Goal: Task Accomplishment & Management: Manage account settings

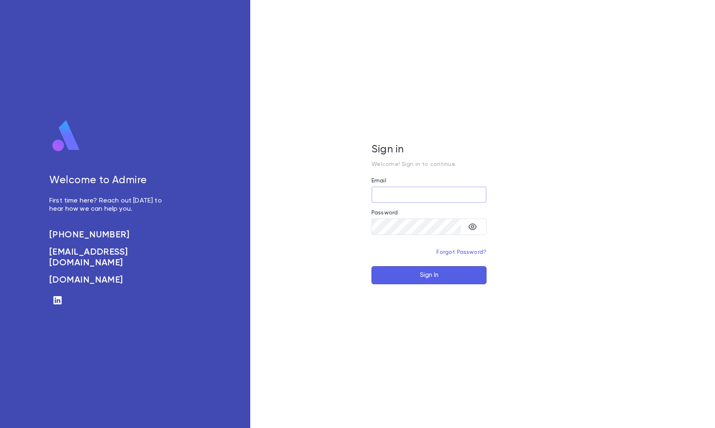
type input "**********"
click at [419, 278] on button "Sign In" at bounding box center [429, 275] width 115 height 18
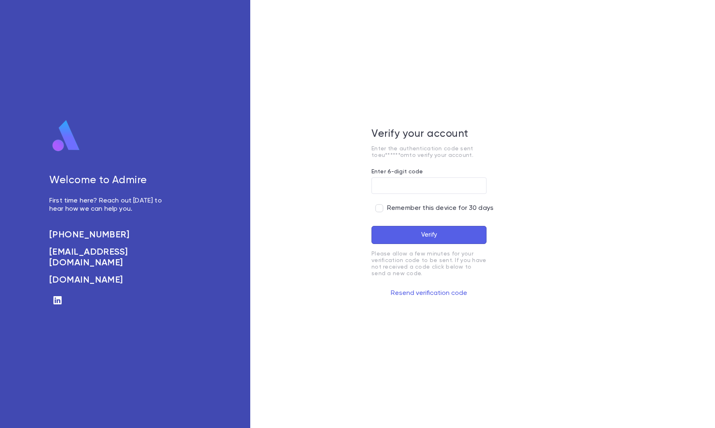
click at [420, 187] on input "Enter 6-digit code" at bounding box center [429, 186] width 115 height 16
click at [406, 185] on input "Enter 6-digit code" at bounding box center [429, 186] width 115 height 16
type input "******"
click at [434, 228] on button "Verify" at bounding box center [429, 235] width 115 height 18
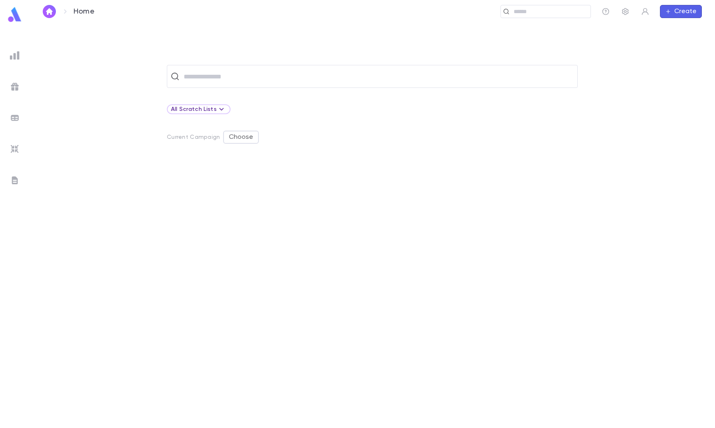
click at [209, 76] on input "text" at bounding box center [377, 77] width 393 height 16
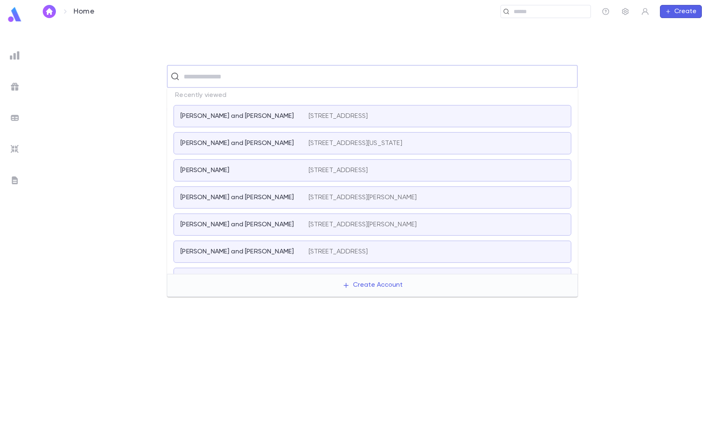
type input "*"
type input "*******"
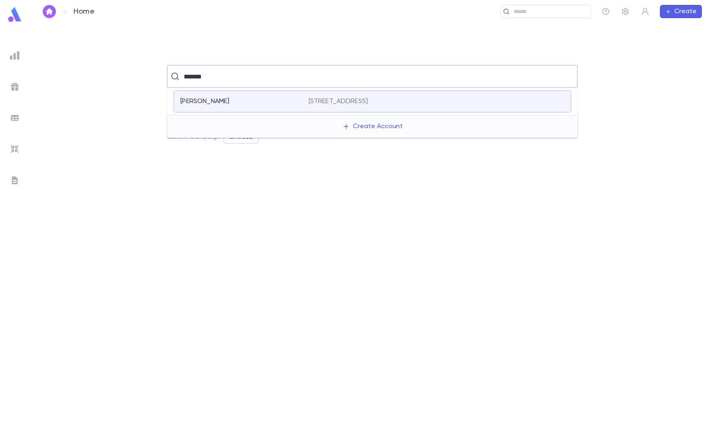
click at [233, 101] on div "[PERSON_NAME]" at bounding box center [239, 101] width 118 height 8
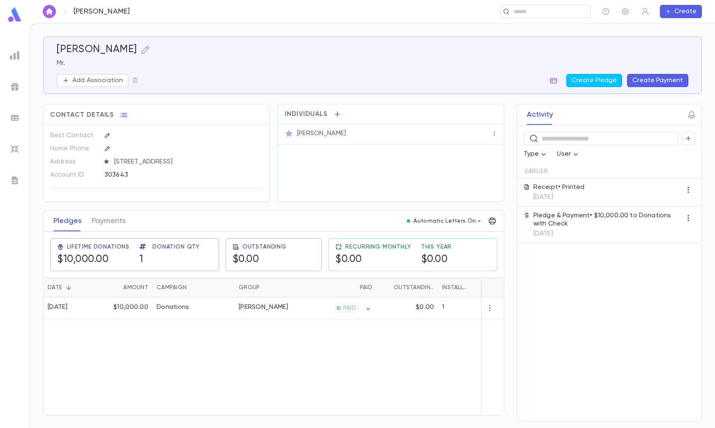
click at [14, 117] on img at bounding box center [15, 118] width 10 height 10
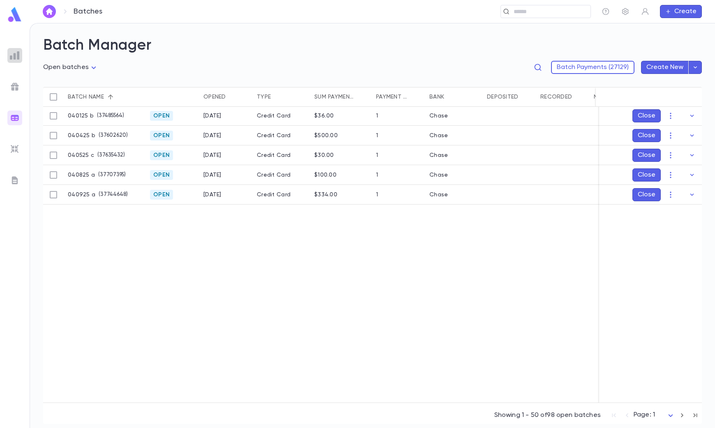
scroll to position [257, 0]
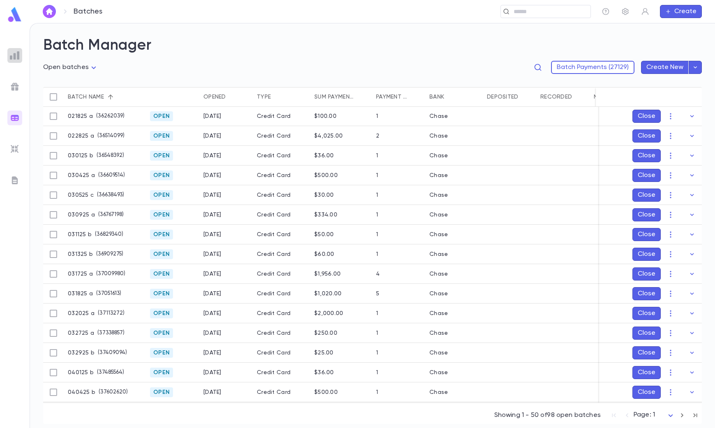
click at [12, 56] on img at bounding box center [15, 56] width 10 height 10
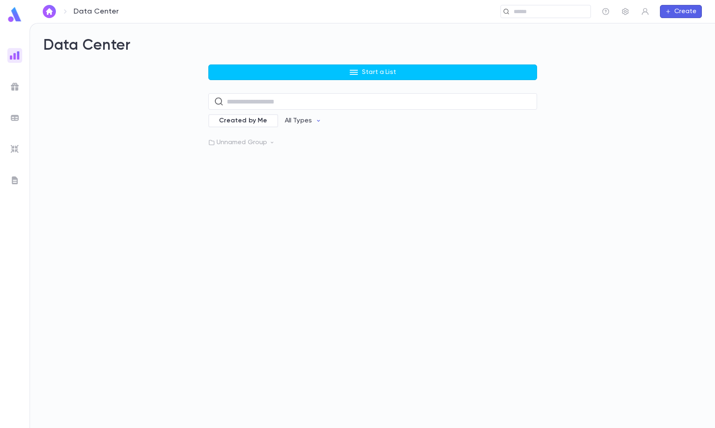
click at [14, 151] on img at bounding box center [15, 149] width 10 height 10
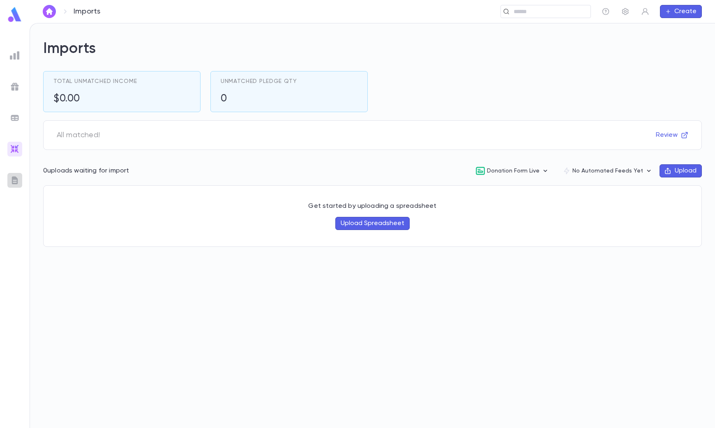
click at [10, 184] on img at bounding box center [15, 181] width 10 height 10
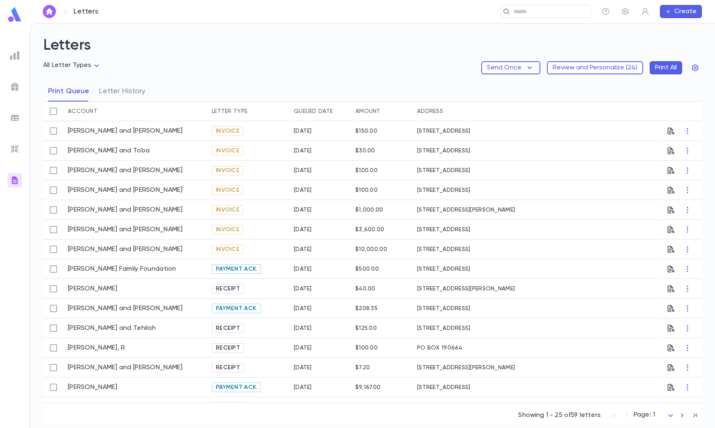
click at [109, 93] on button "Letter History" at bounding box center [122, 91] width 46 height 21
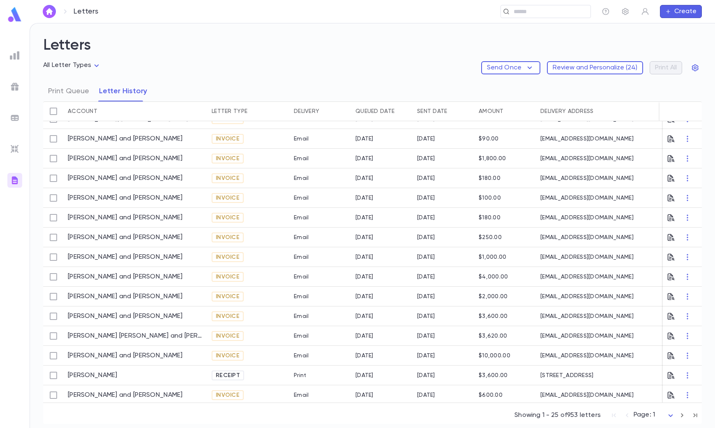
scroll to position [103, 0]
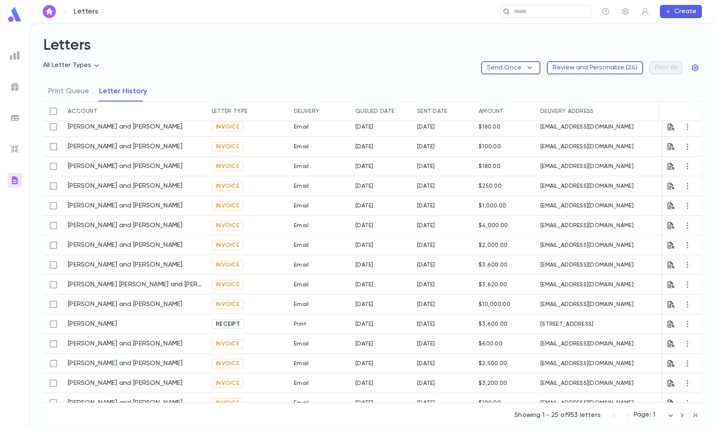
click at [684, 304] on icon "button" at bounding box center [688, 305] width 8 height 8
click at [615, 301] on div at bounding box center [357, 214] width 715 height 428
click at [575, 303] on div "[EMAIL_ADDRESS][DOMAIN_NAME]" at bounding box center [609, 305] width 144 height 20
click at [132, 301] on link "[PERSON_NAME] and [PERSON_NAME]" at bounding box center [125, 305] width 115 height 8
click at [554, 13] on input "text" at bounding box center [549, 12] width 76 height 8
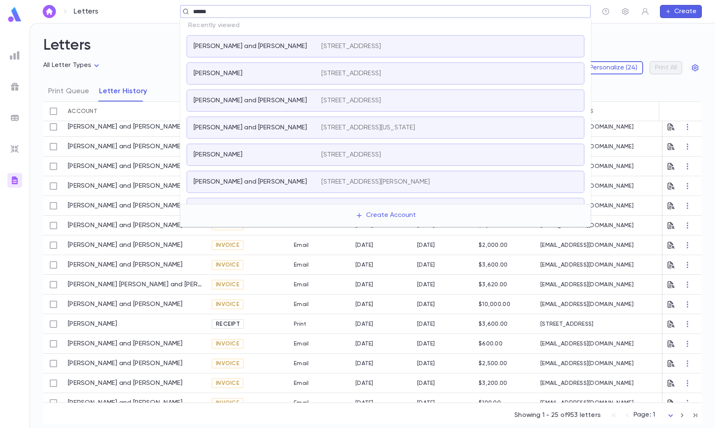
type input "*******"
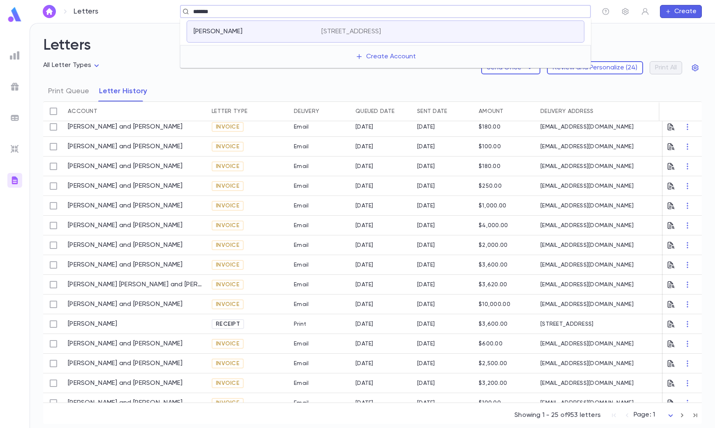
click at [298, 26] on div "Wilheim, Ronald 10123 alliance Road, Cincinnati OH 45242" at bounding box center [386, 32] width 398 height 22
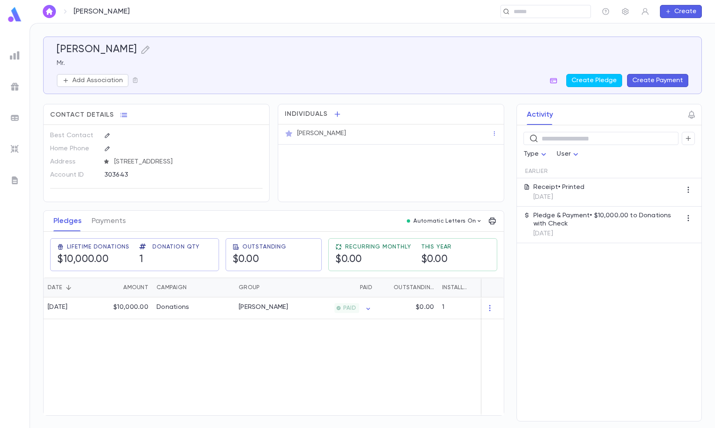
click at [393, 130] on div "Mr. Ronald Wilheim" at bounding box center [394, 134] width 194 height 8
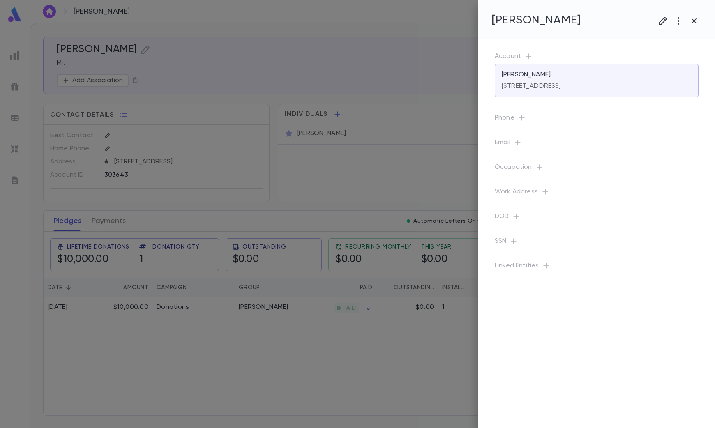
click at [519, 143] on icon "button" at bounding box center [518, 143] width 8 height 8
click at [549, 178] on input "text" at bounding box center [591, 177] width 130 height 13
paste input "**********"
type input "**********"
click at [582, 132] on div at bounding box center [357, 214] width 715 height 428
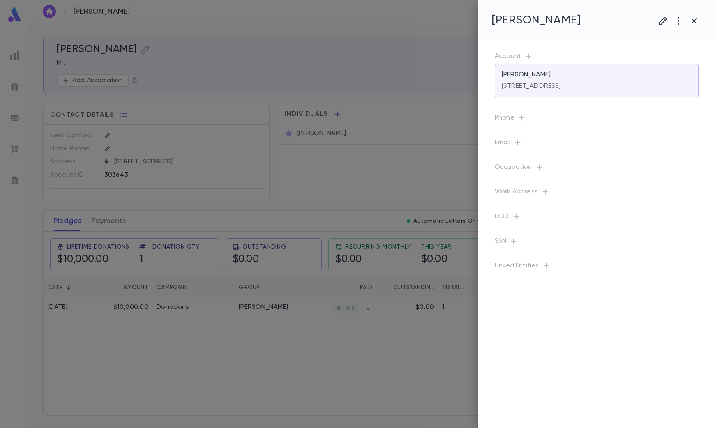
click at [521, 144] on icon "button" at bounding box center [518, 143] width 8 height 8
click at [553, 177] on input "text" at bounding box center [591, 177] width 130 height 13
paste input "**********"
type input "**********"
click at [635, 157] on div "add email" at bounding box center [588, 158] width 136 height 13
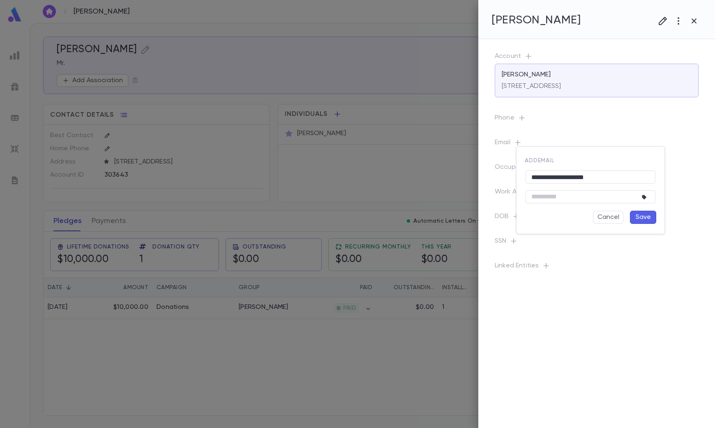
click at [639, 216] on button "Save" at bounding box center [643, 217] width 26 height 13
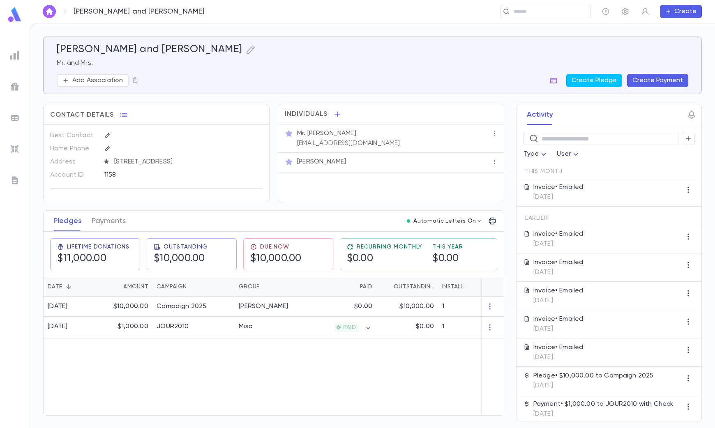
click at [195, 256] on h5 "$10,000.00" at bounding box center [179, 259] width 51 height 12
click at [273, 251] on div "Due Now $10,000.00" at bounding box center [275, 254] width 51 height 21
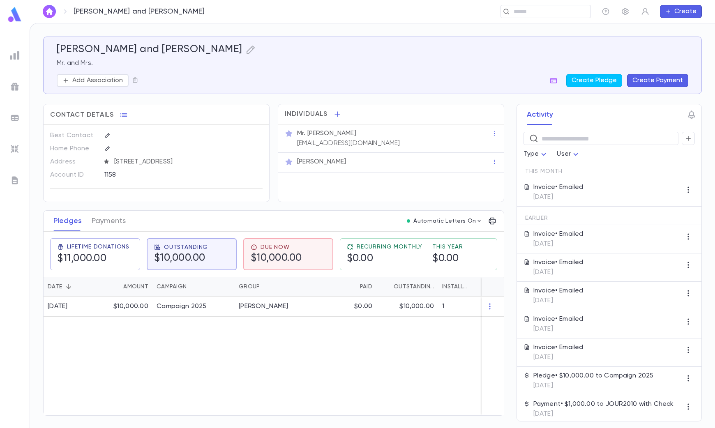
click at [194, 252] on h5 "$10,000.00" at bounding box center [179, 258] width 51 height 12
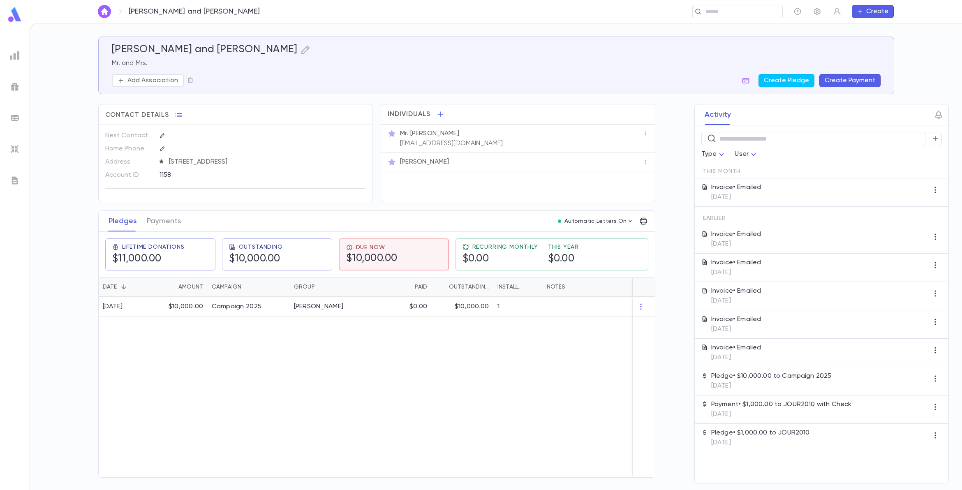
click at [459, 140] on p "[EMAIL_ADDRESS][DOMAIN_NAME]" at bounding box center [451, 143] width 103 height 8
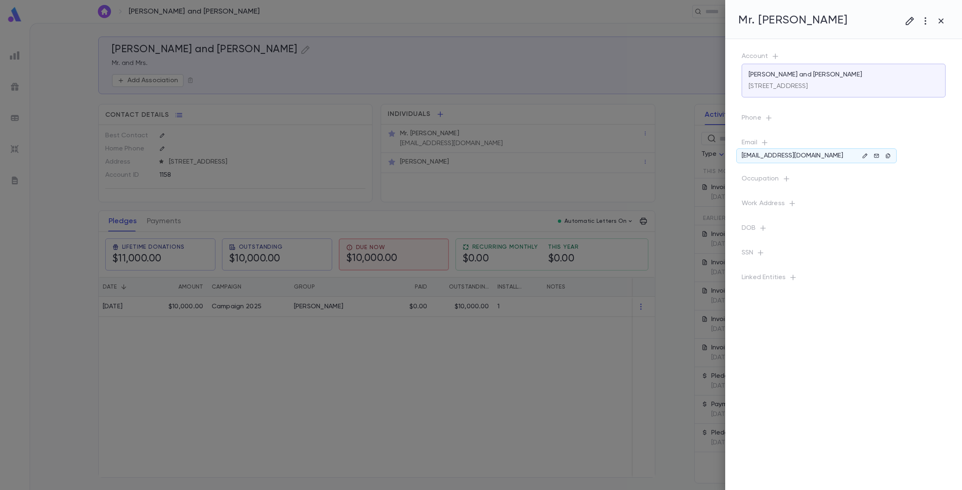
click at [715, 155] on icon "button" at bounding box center [888, 156] width 6 height 6
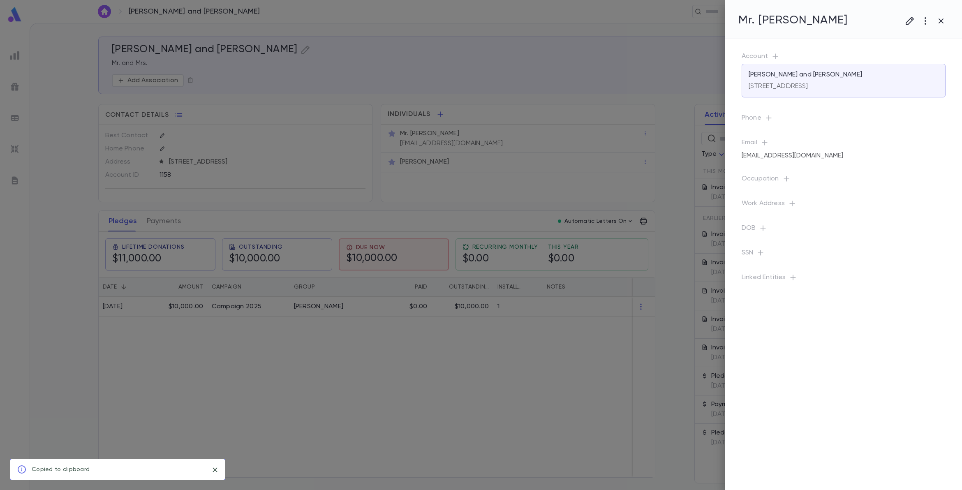
click at [634, 127] on div at bounding box center [481, 245] width 962 height 490
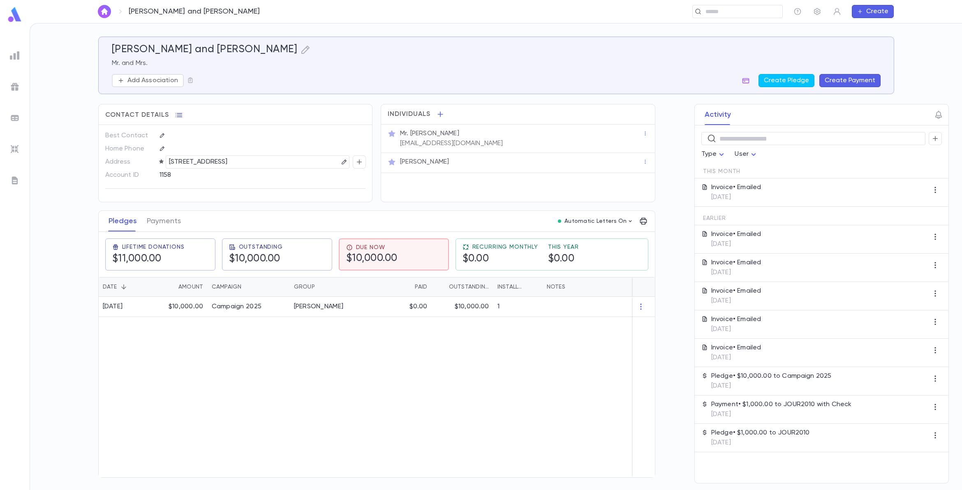
click at [715, 14] on icon "button" at bounding box center [837, 11] width 8 height 8
click at [715, 9] on div at bounding box center [481, 245] width 962 height 490
click at [715, 13] on input "text" at bounding box center [741, 12] width 76 height 8
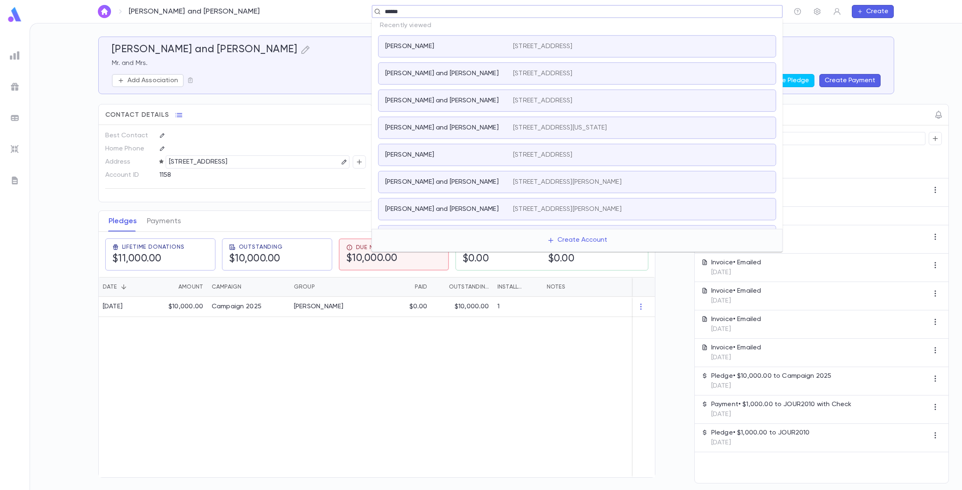
type input "*******"
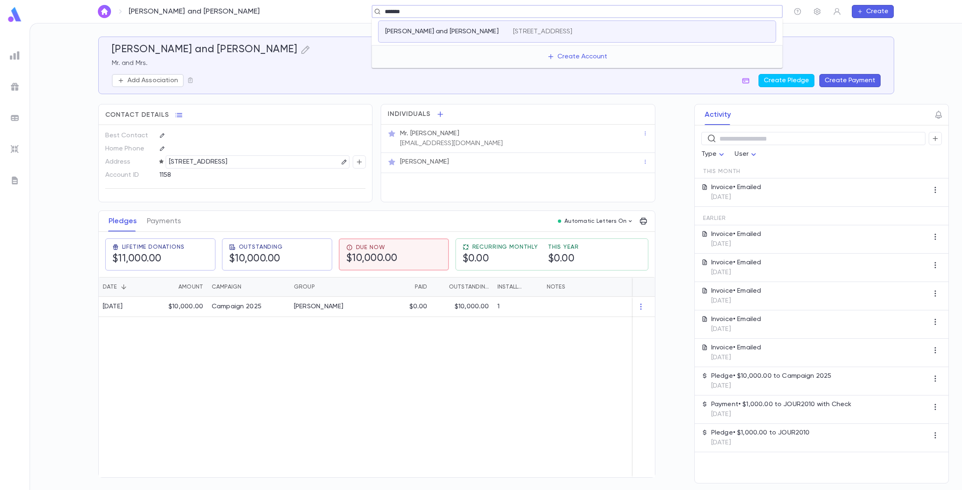
click at [504, 28] on div "[PERSON_NAME] and [PERSON_NAME]" at bounding box center [449, 32] width 128 height 8
click at [301, 50] on icon "button" at bounding box center [305, 50] width 8 height 8
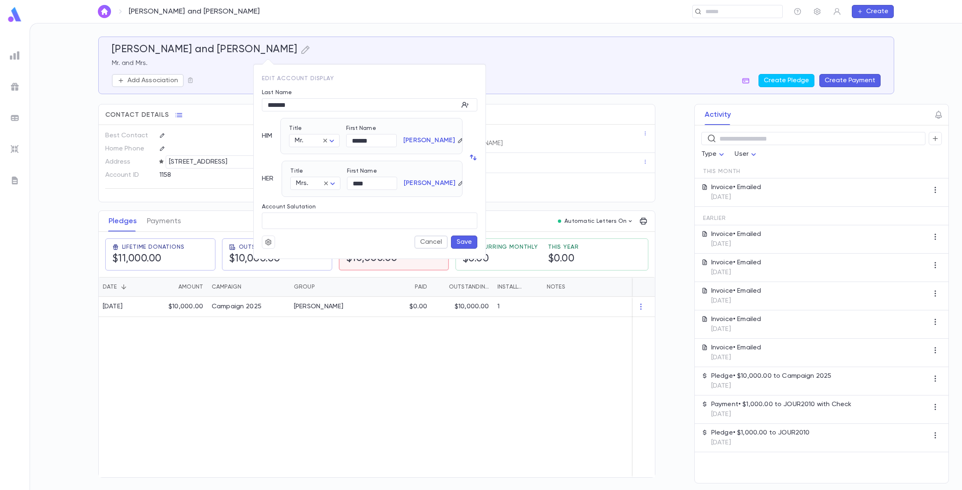
click at [428, 241] on button "Cancel" at bounding box center [430, 242] width 33 height 13
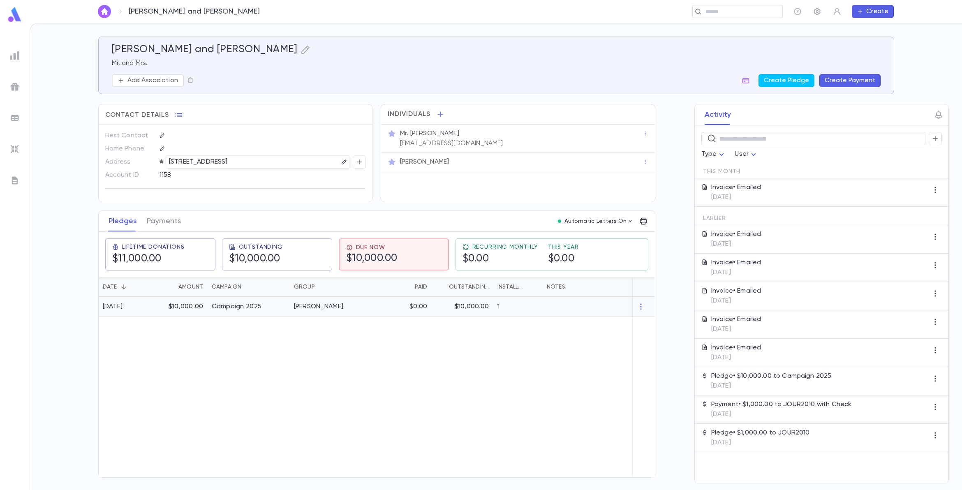
click at [229, 309] on div "Campaign 2025" at bounding box center [237, 307] width 50 height 8
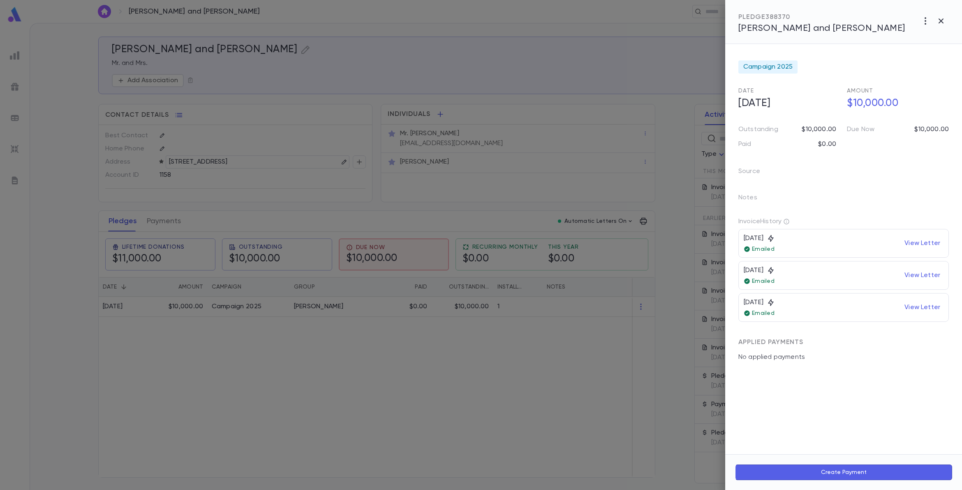
click at [715, 19] on icon "button" at bounding box center [926, 21] width 10 height 10
click at [715, 90] on li "Delete" at bounding box center [907, 92] width 102 height 13
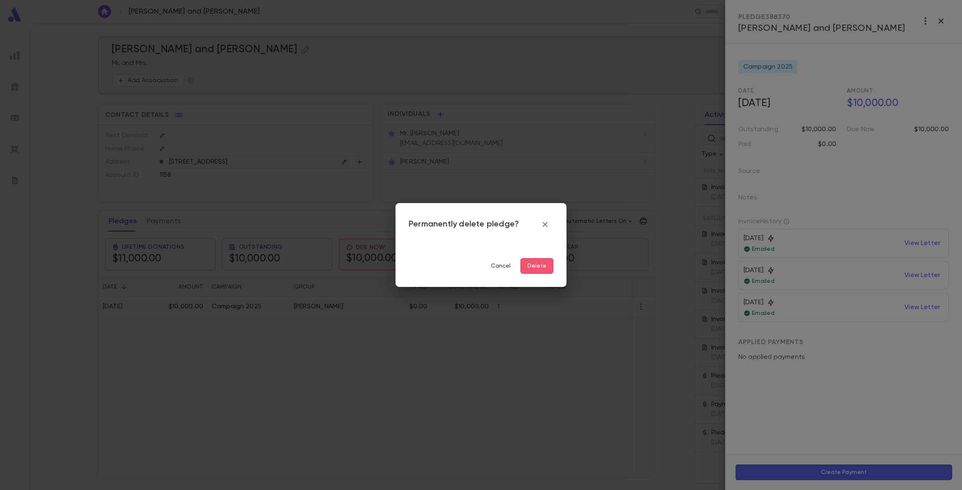
click at [537, 268] on button "Delete" at bounding box center [537, 266] width 33 height 16
